Goal: Find specific page/section: Find specific page/section

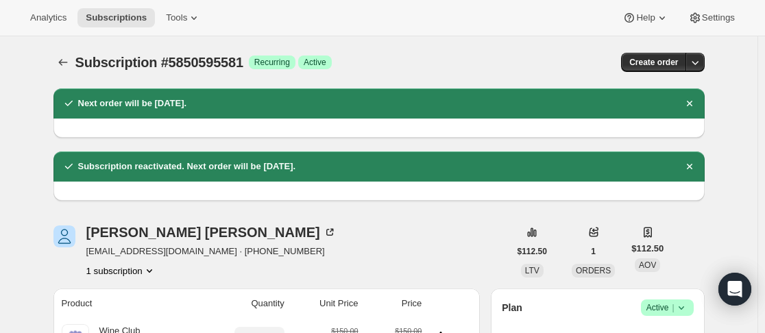
scroll to position [206, 0]
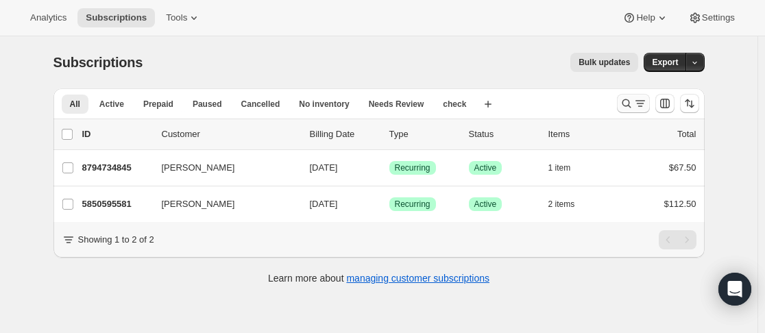
click at [633, 106] on icon "Search and filter results" at bounding box center [627, 104] width 14 height 14
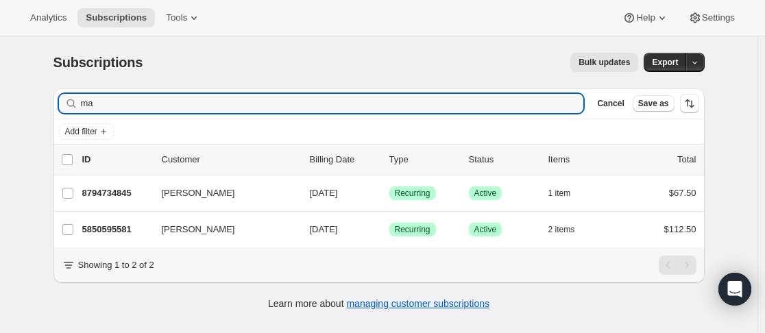
type input "m"
type input "[PERSON_NAME]"
